Goal: Transaction & Acquisition: Purchase product/service

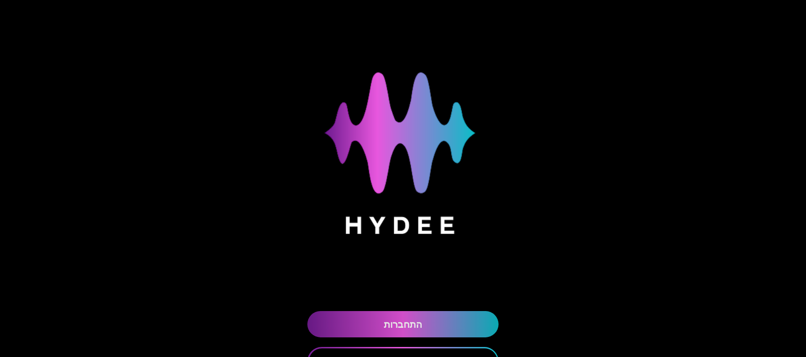
click at [404, 322] on link "התחברות" at bounding box center [402, 324] width 191 height 26
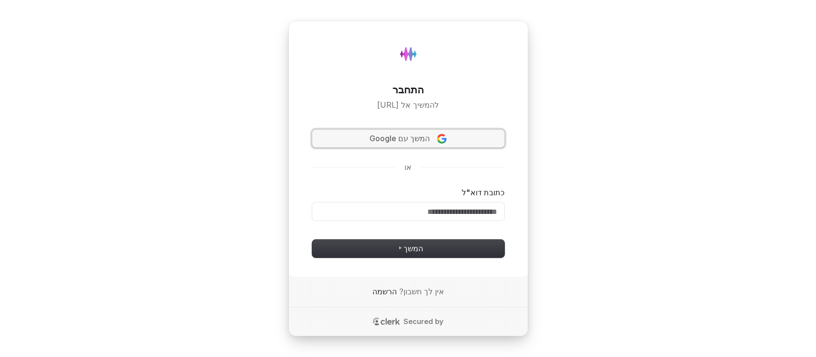
click at [403, 133] on span "המשך עם Google" at bounding box center [400, 138] width 60 height 11
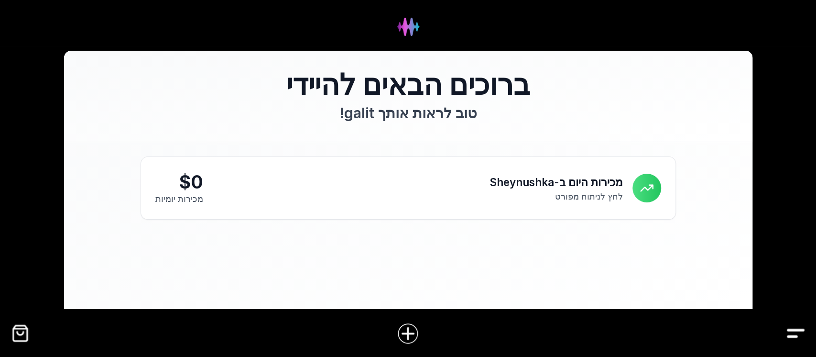
click at [798, 336] on img "Drawer" at bounding box center [796, 333] width 22 height 22
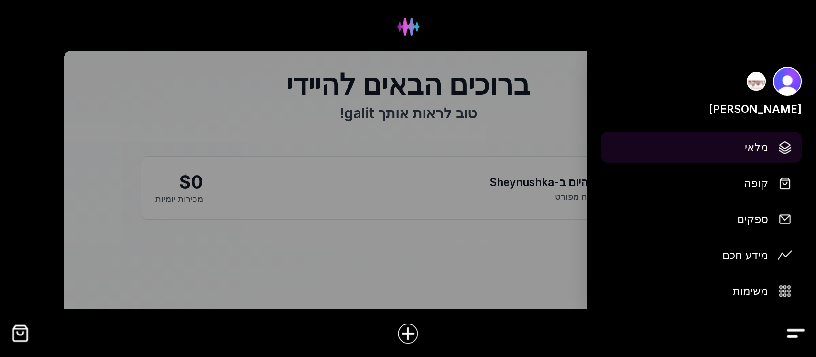
click at [750, 150] on span "מלאי" at bounding box center [756, 147] width 23 height 17
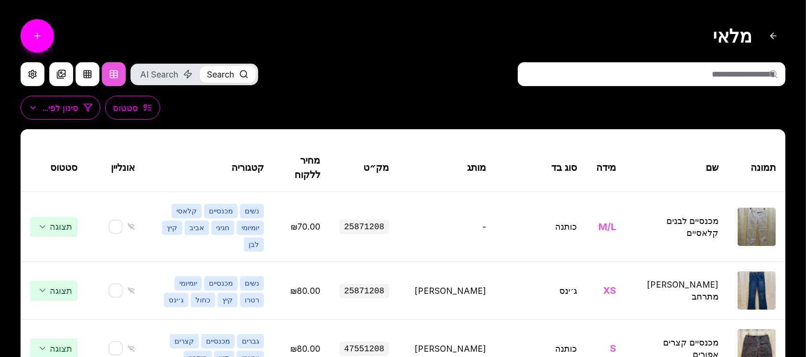
click at [764, 75] on input "text" at bounding box center [652, 74] width 268 height 24
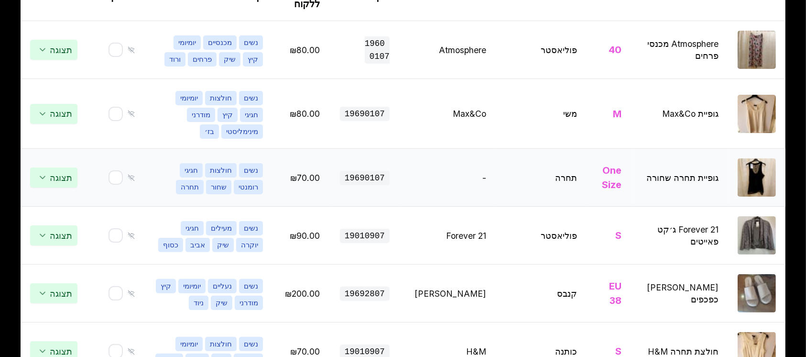
scroll to position [191, 0]
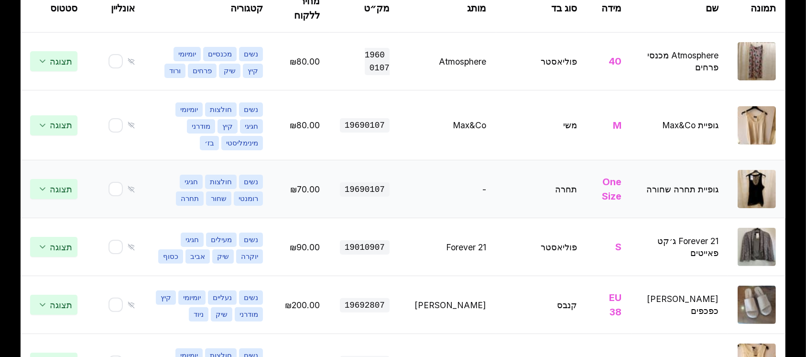
type input "********"
click at [753, 198] on img at bounding box center [757, 189] width 38 height 38
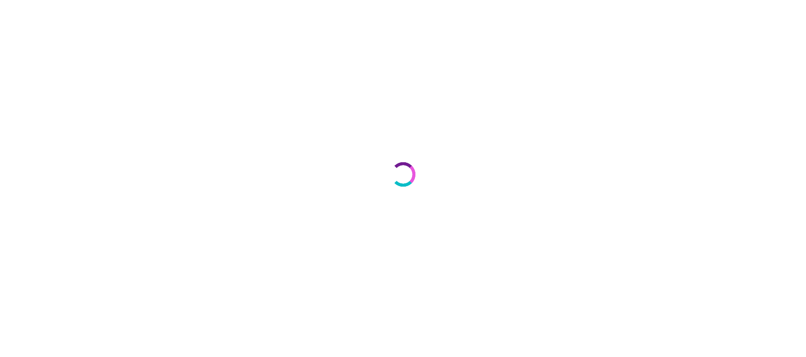
select select "***"
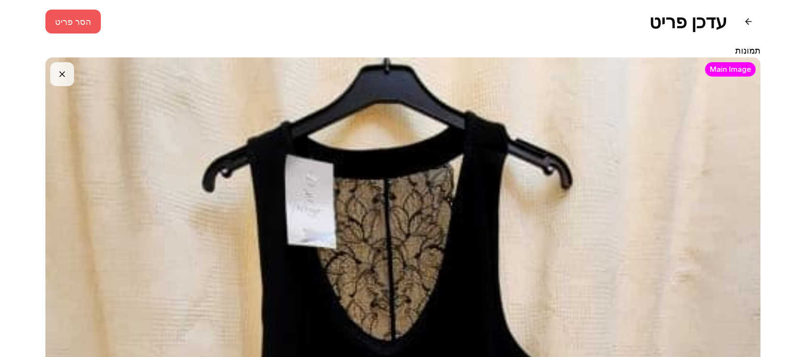
click at [69, 15] on button "הסר פריט" at bounding box center [72, 22] width 55 height 24
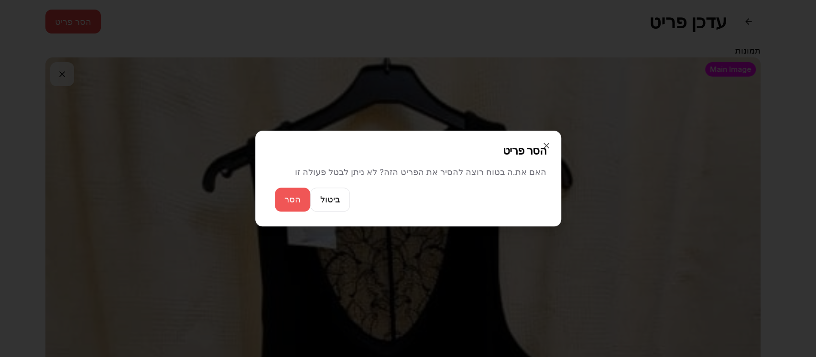
click at [291, 202] on button "הסר" at bounding box center [292, 199] width 35 height 24
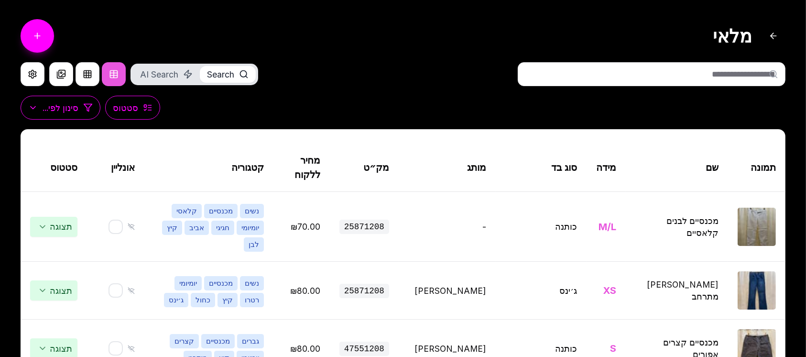
click at [715, 78] on input "text" at bounding box center [652, 74] width 268 height 24
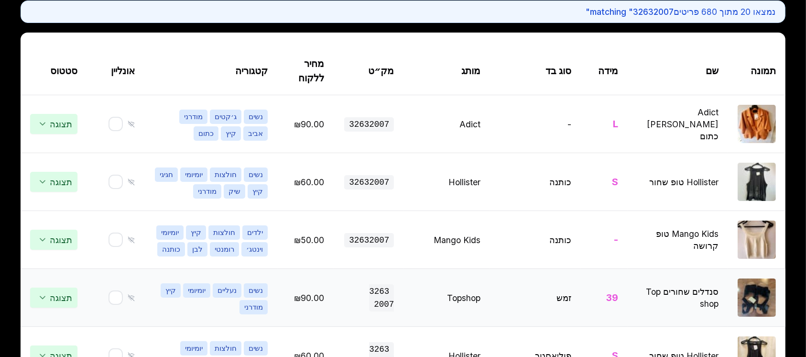
scroll to position [191, 0]
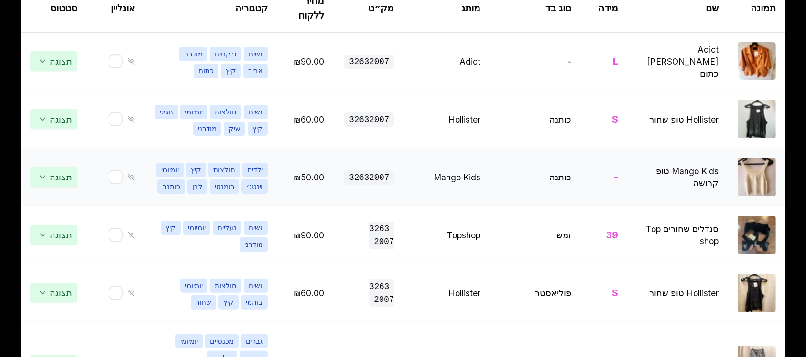
type input "********"
click at [745, 196] on img at bounding box center [757, 177] width 38 height 38
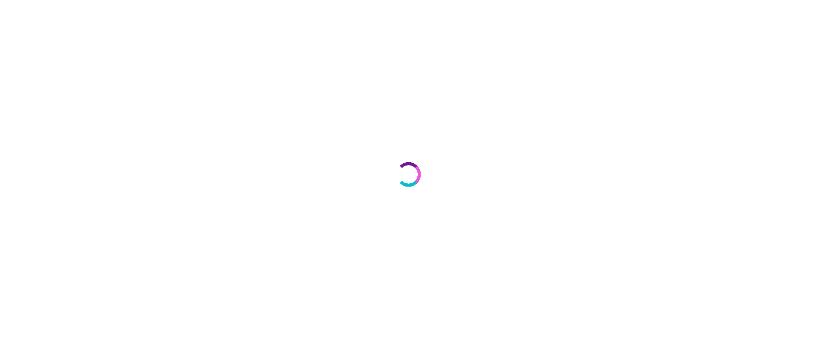
select select "***"
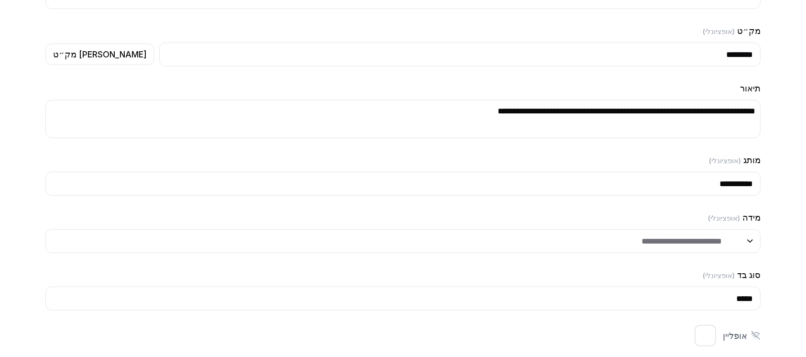
scroll to position [956, 0]
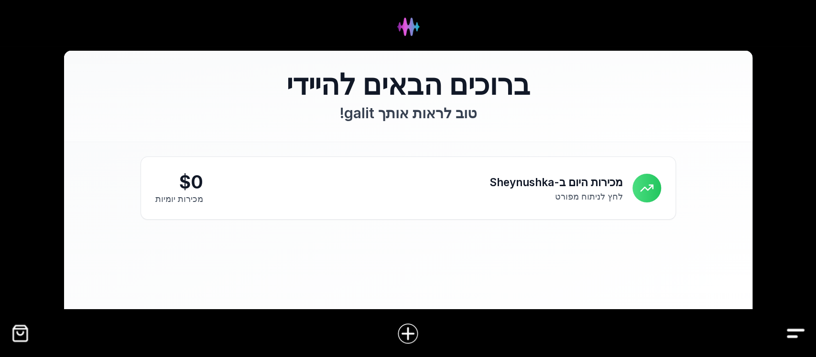
click at [785, 331] on div at bounding box center [408, 333] width 816 height 37
click at [800, 333] on img "Drawer" at bounding box center [796, 333] width 22 height 22
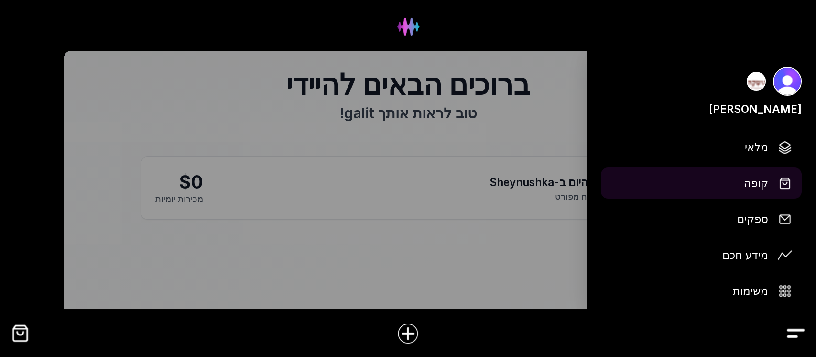
click at [764, 183] on span "קופה" at bounding box center [756, 183] width 24 height 17
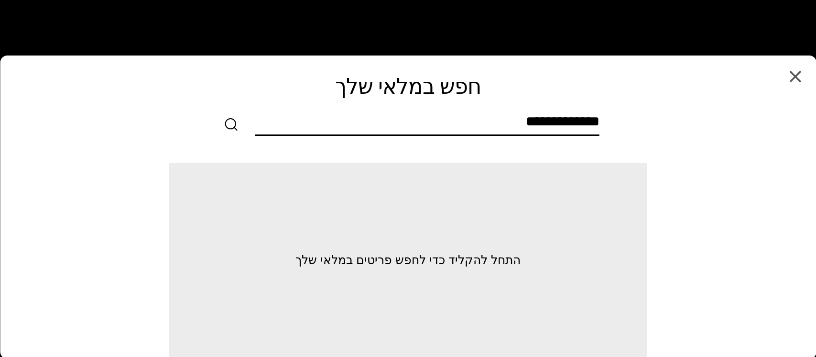
click at [574, 131] on input "text" at bounding box center [427, 124] width 344 height 22
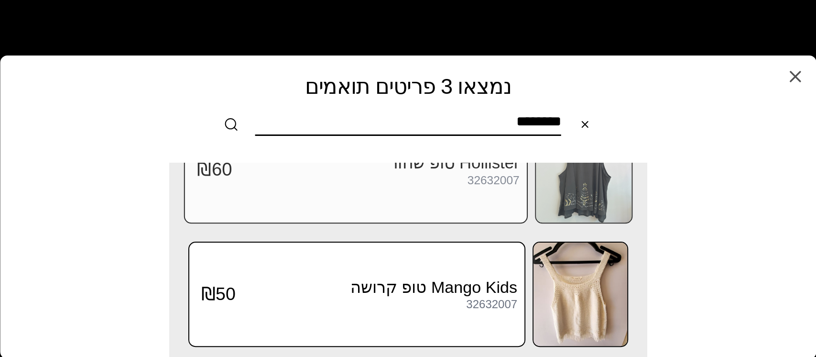
scroll to position [187, 0]
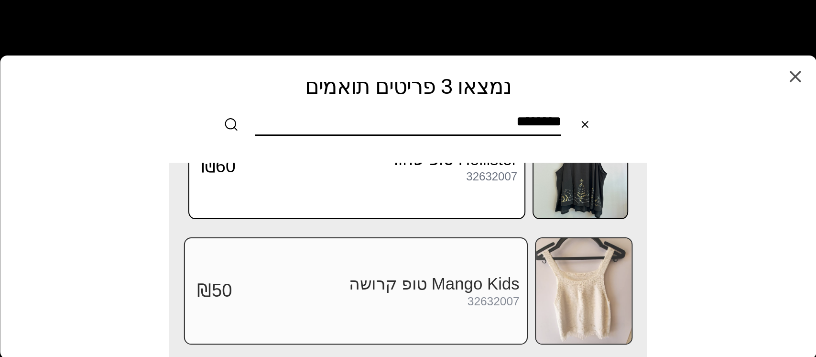
type input "********"
click at [557, 295] on img at bounding box center [584, 290] width 96 height 105
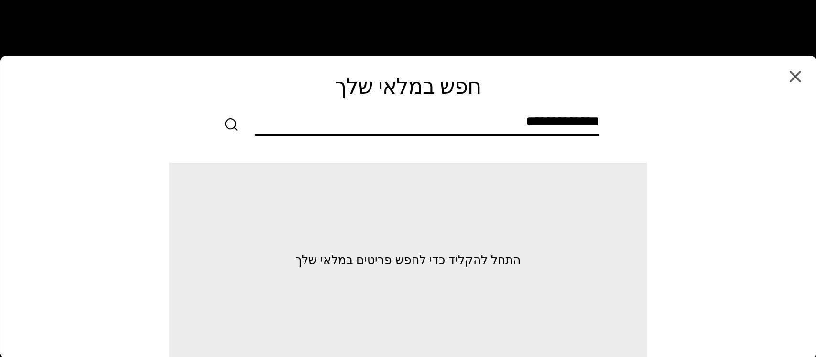
scroll to position [0, 0]
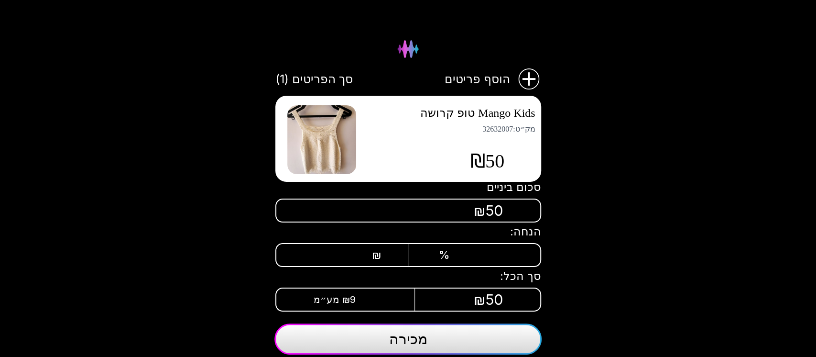
click at [410, 338] on span "מכירה" at bounding box center [408, 338] width 38 height 17
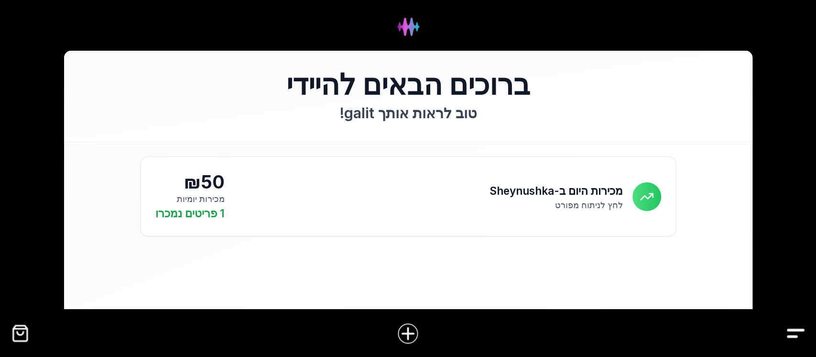
click at [792, 329] on img "Drawer" at bounding box center [796, 333] width 22 height 22
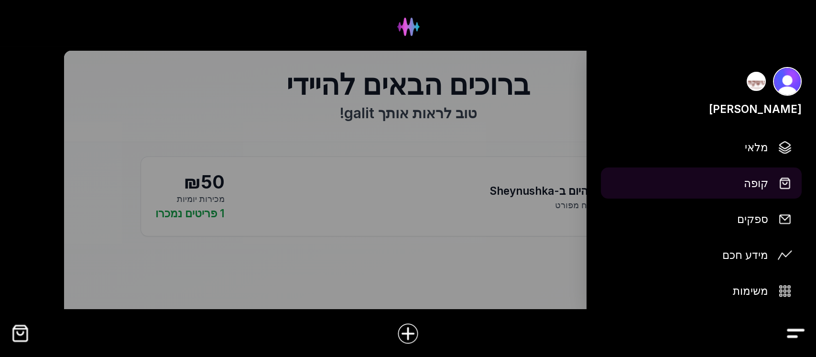
click at [784, 181] on img at bounding box center [785, 183] width 14 height 14
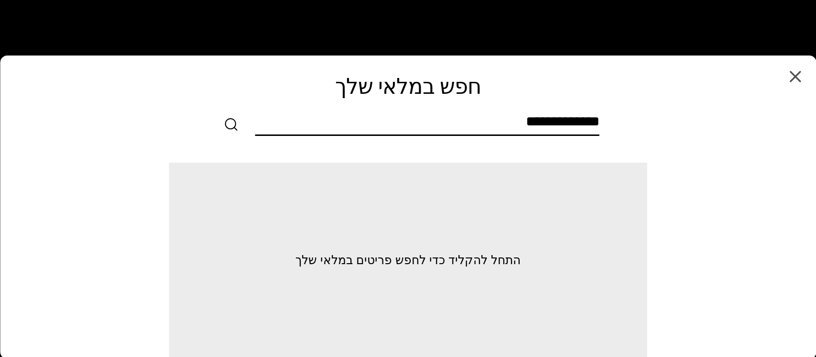
drag, startPoint x: 579, startPoint y: 122, endPoint x: 578, endPoint y: 130, distance: 7.7
click at [578, 130] on input "text" at bounding box center [427, 124] width 344 height 22
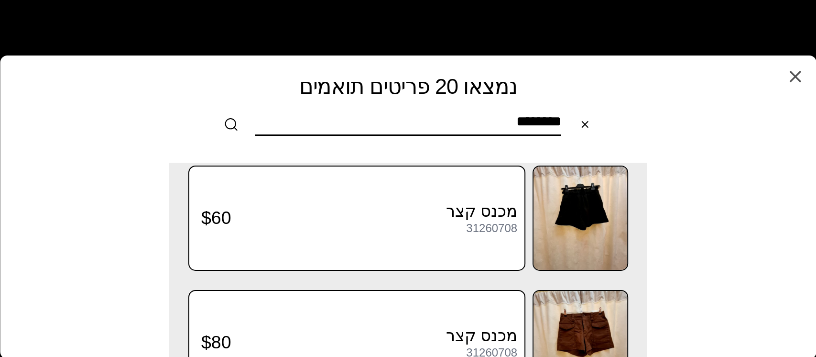
scroll to position [2295, 0]
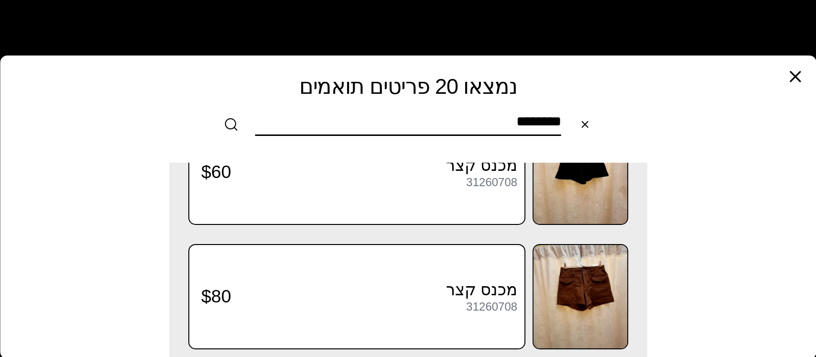
type input "********"
click at [796, 77] on icon "button" at bounding box center [795, 77] width 10 height 10
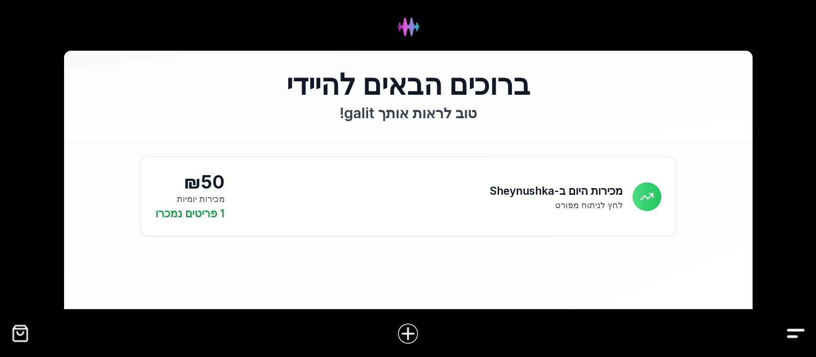
click at [788, 326] on img "Drawer" at bounding box center [796, 333] width 22 height 22
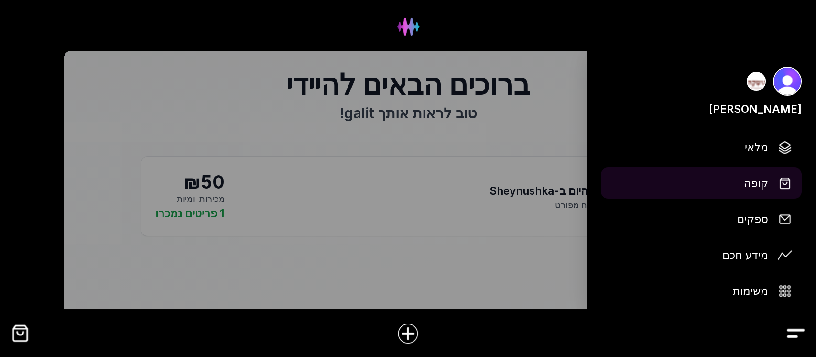
click at [780, 178] on img at bounding box center [785, 183] width 14 height 14
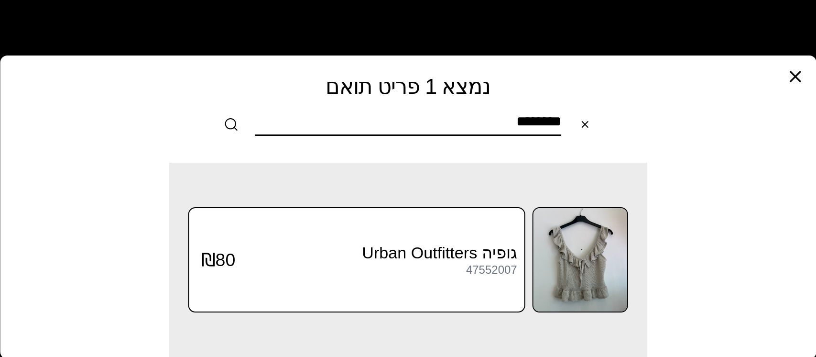
type input "********"
click at [796, 68] on icon "button" at bounding box center [794, 76] width 19 height 19
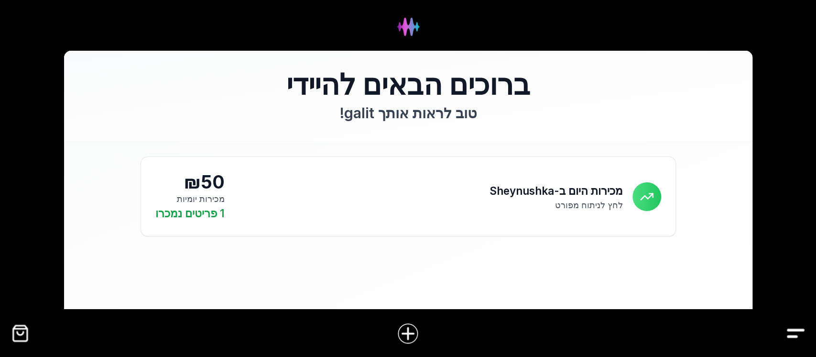
click at [797, 336] on img "Drawer" at bounding box center [796, 333] width 22 height 22
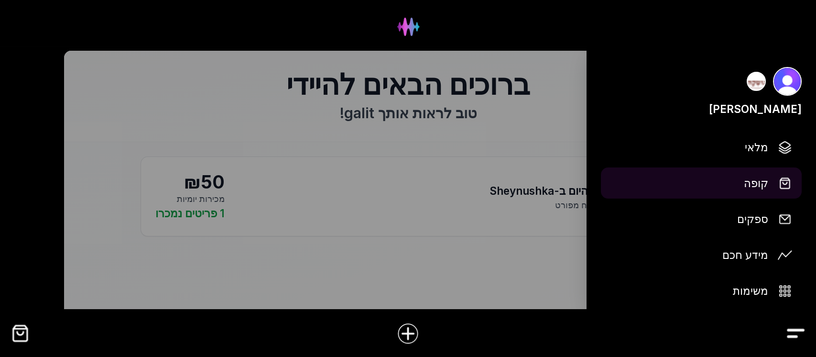
click at [764, 182] on span "קופה" at bounding box center [756, 183] width 24 height 17
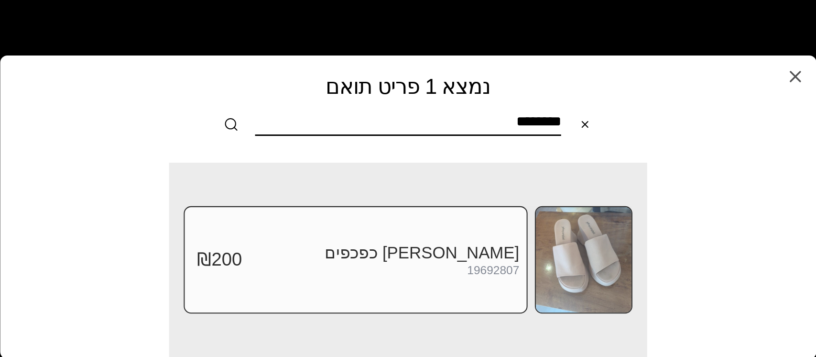
type input "********"
click at [584, 265] on img at bounding box center [584, 259] width 96 height 105
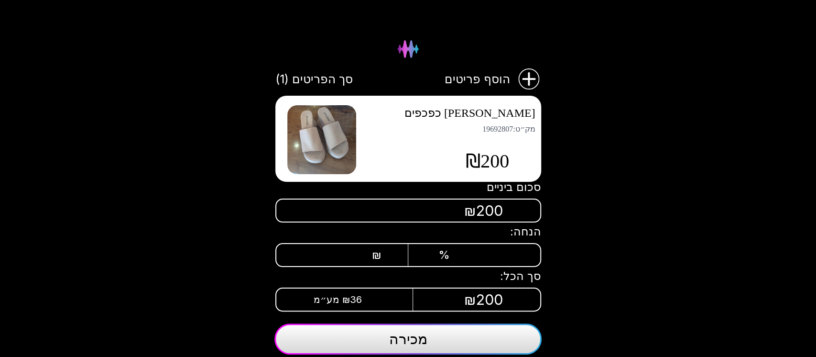
click at [434, 338] on button "מכירה" at bounding box center [407, 338] width 267 height 31
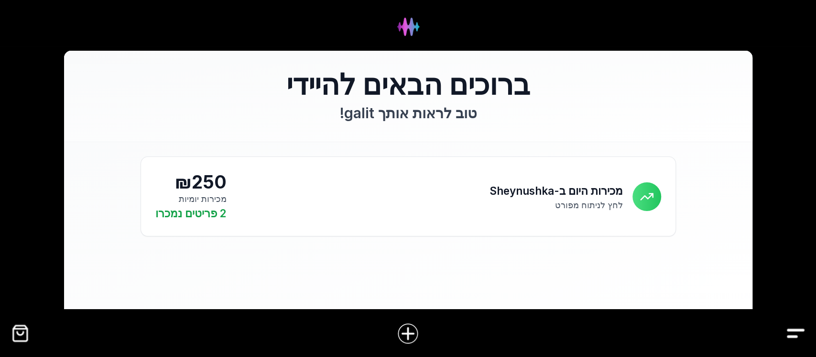
click at [792, 330] on img "Drawer" at bounding box center [796, 333] width 22 height 22
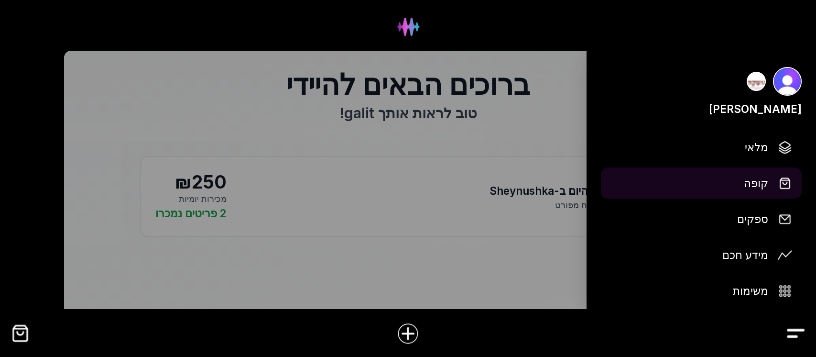
click at [761, 185] on span "קופה" at bounding box center [756, 183] width 24 height 17
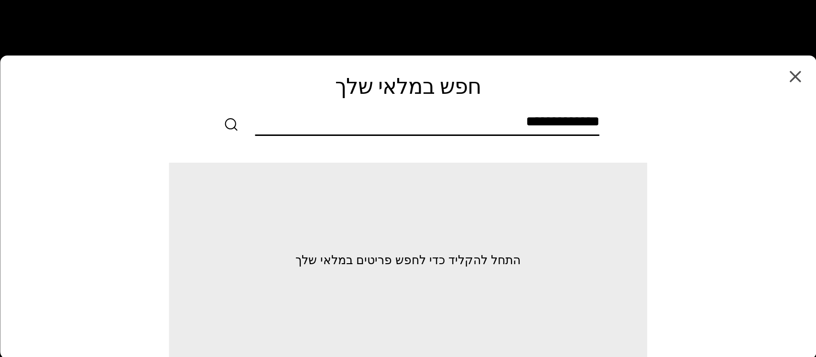
click at [505, 123] on input "text" at bounding box center [427, 124] width 344 height 22
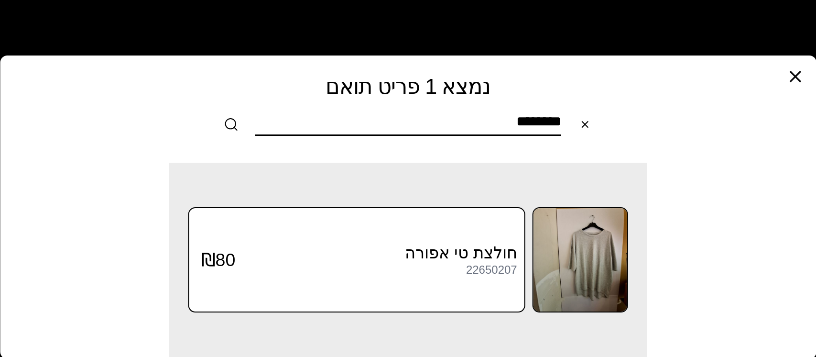
type input "********"
click at [793, 71] on icon "button" at bounding box center [794, 76] width 19 height 19
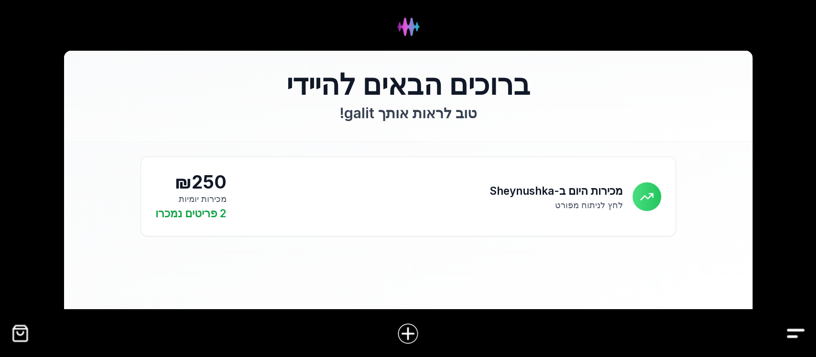
click at [793, 325] on img "Drawer" at bounding box center [796, 333] width 22 height 22
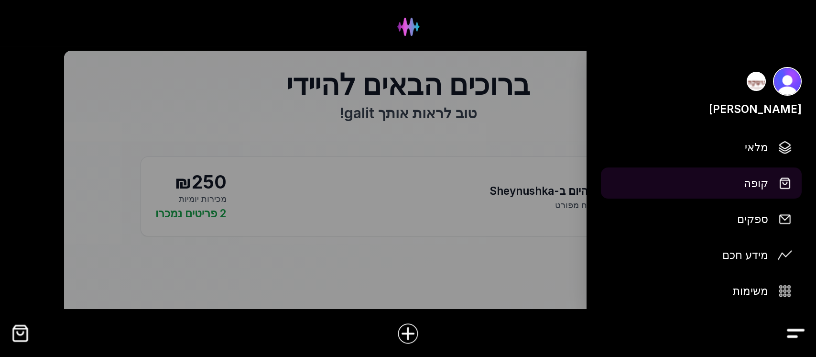
click at [765, 183] on span "קופה" at bounding box center [756, 183] width 24 height 17
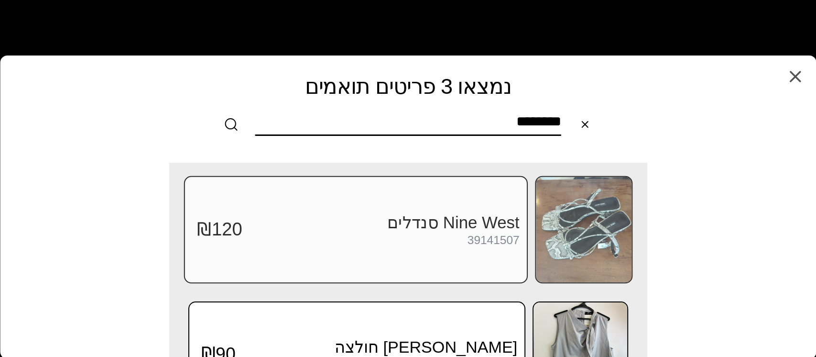
scroll to position [64, 0]
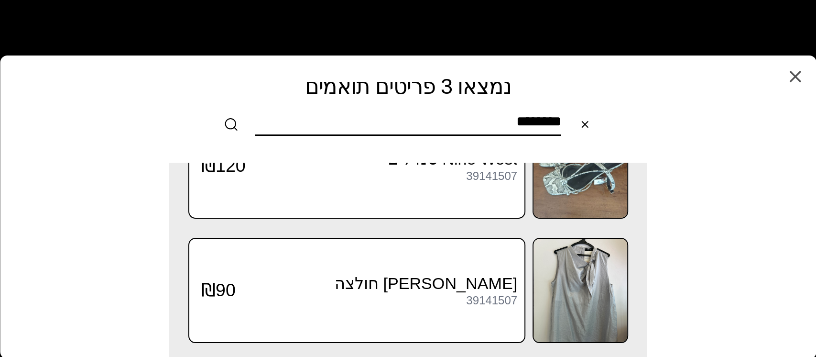
type input "********"
click at [799, 76] on icon "button" at bounding box center [794, 76] width 19 height 19
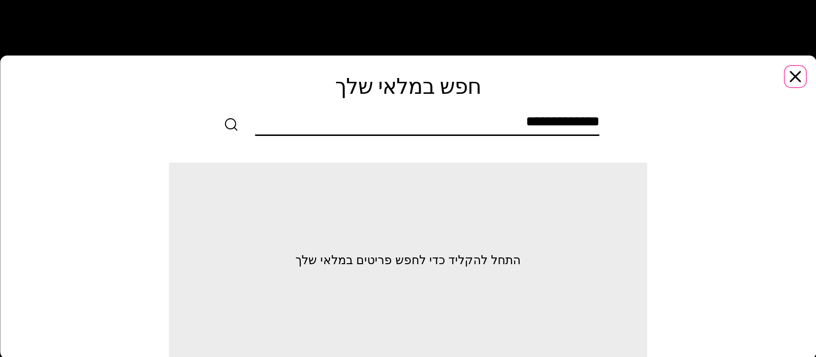
scroll to position [0, 0]
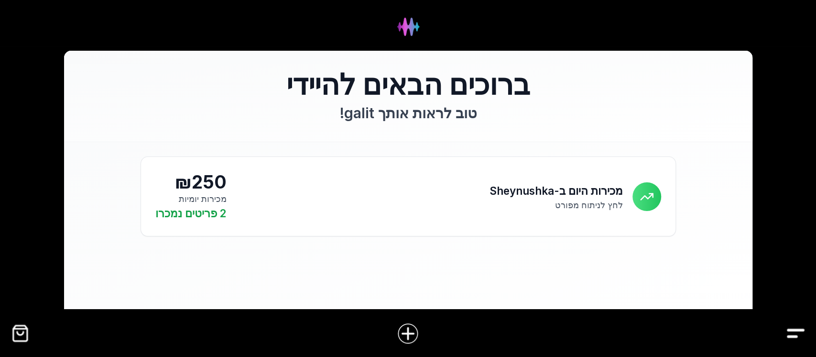
click at [794, 325] on img "Drawer" at bounding box center [796, 333] width 22 height 22
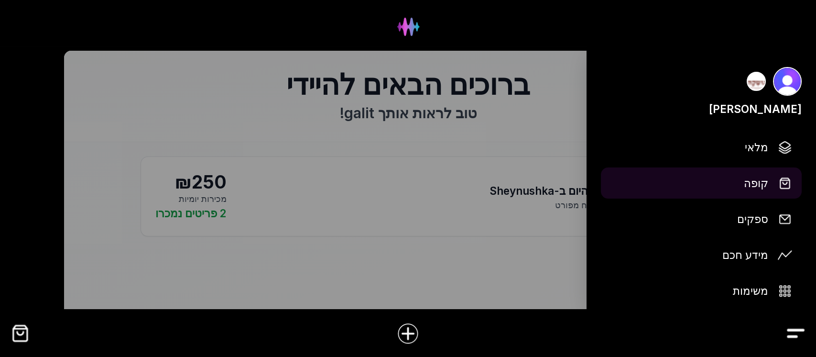
click at [760, 184] on span "קופה" at bounding box center [756, 183] width 24 height 17
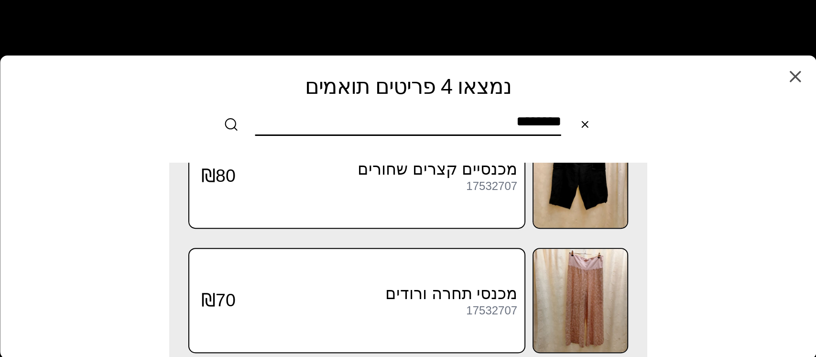
scroll to position [312, 0]
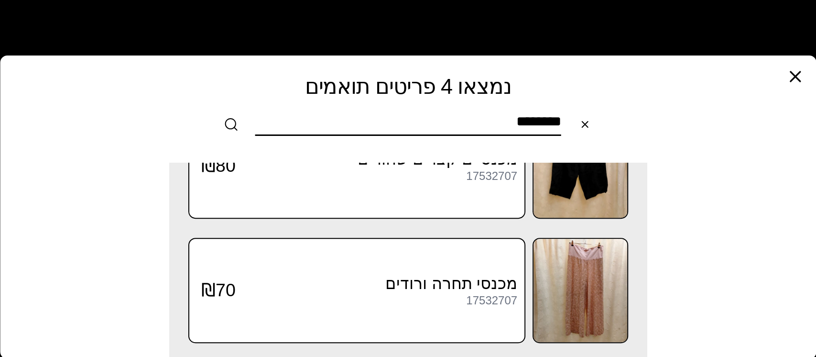
type input "********"
click at [790, 77] on icon "button" at bounding box center [794, 76] width 19 height 19
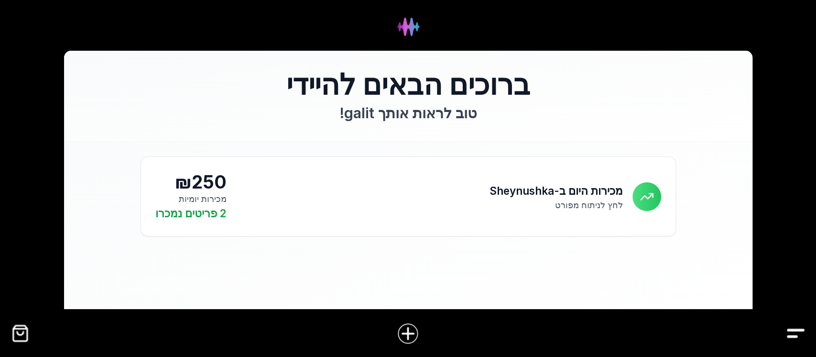
click at [800, 332] on img "Drawer" at bounding box center [796, 333] width 22 height 22
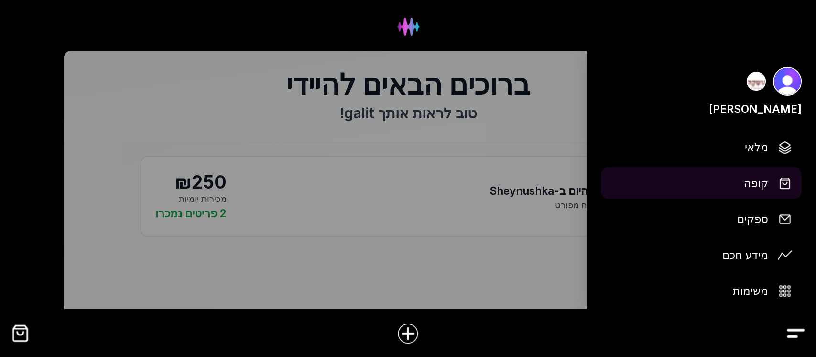
click at [760, 184] on span "קופה" at bounding box center [756, 183] width 24 height 17
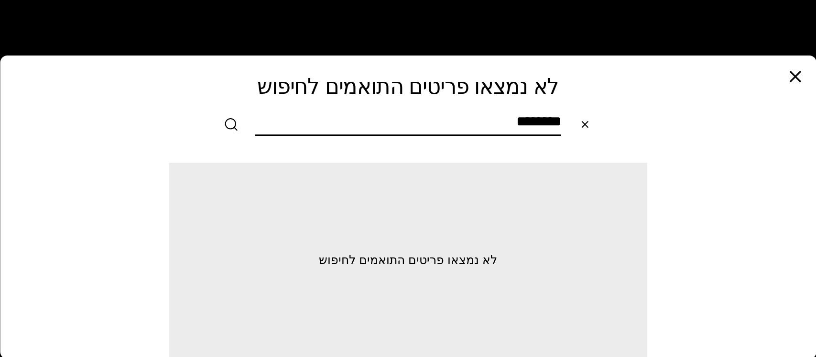
type input "********"
click at [794, 77] on icon "button" at bounding box center [795, 77] width 10 height 10
